Goal: Navigation & Orientation: Find specific page/section

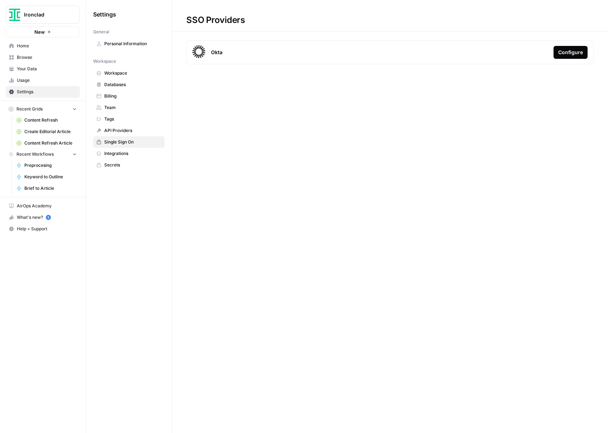
click at [126, 86] on span "Databases" at bounding box center [132, 84] width 57 height 6
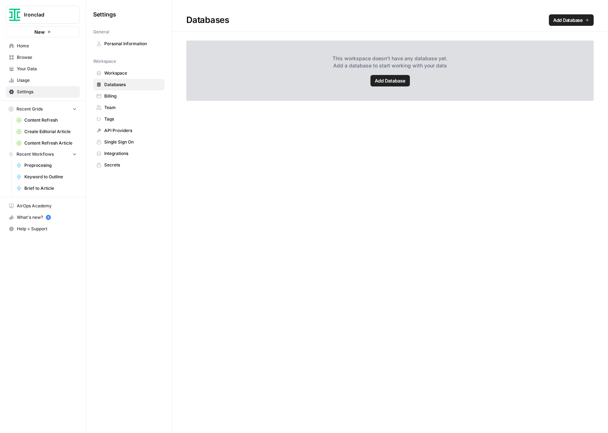
click at [121, 100] on link "Billing" at bounding box center [128, 95] width 71 height 11
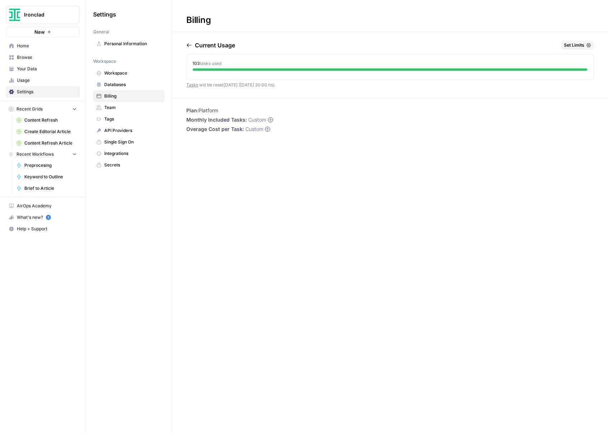
click at [117, 111] on link "Team" at bounding box center [128, 107] width 71 height 11
